Goal: Navigation & Orientation: Find specific page/section

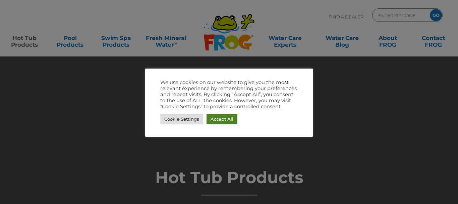
click at [217, 117] on link "Accept All" at bounding box center [222, 119] width 31 height 10
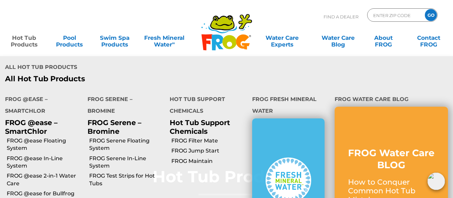
click at [22, 42] on link "Hot Tub Products" at bounding box center [24, 37] width 35 height 13
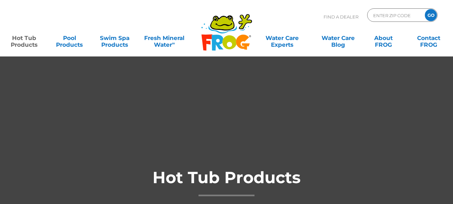
click at [22, 42] on link "Hot Tub Products" at bounding box center [24, 37] width 35 height 13
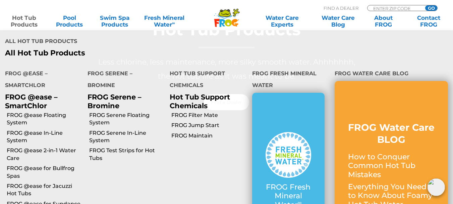
scroll to position [134, 0]
